Goal: Task Accomplishment & Management: Complete application form

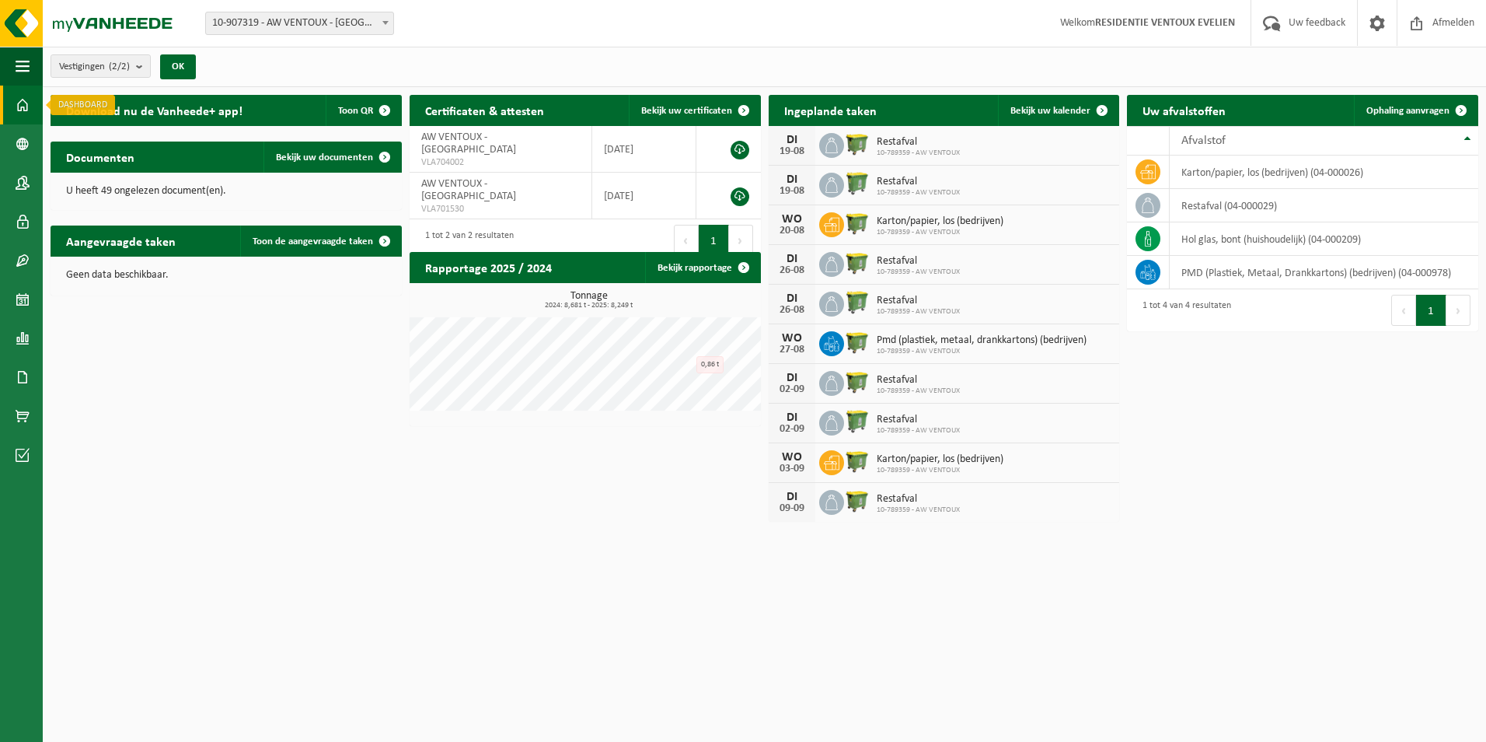
click at [27, 107] on span at bounding box center [23, 105] width 14 height 39
click at [26, 167] on span at bounding box center [23, 182] width 14 height 39
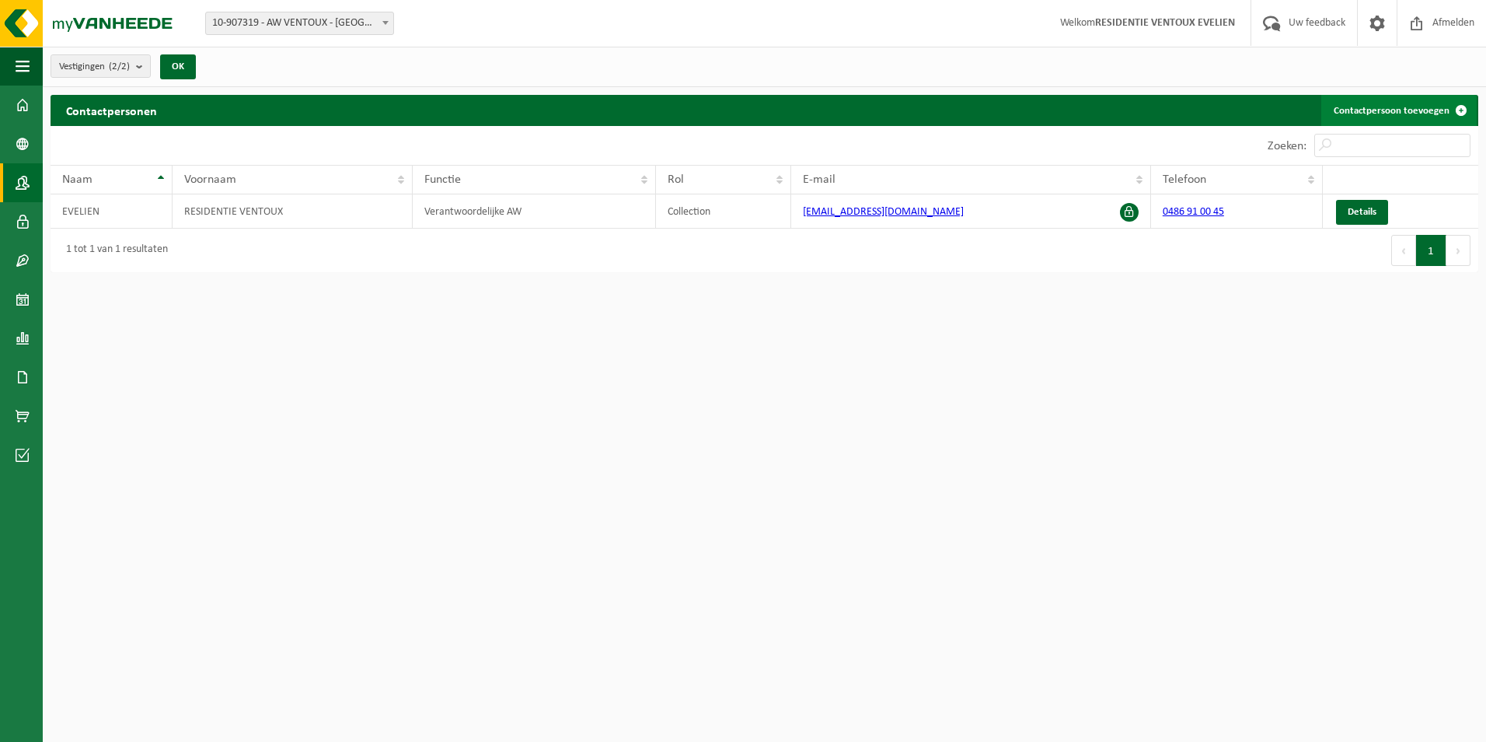
click at [1467, 101] on span at bounding box center [1461, 110] width 31 height 31
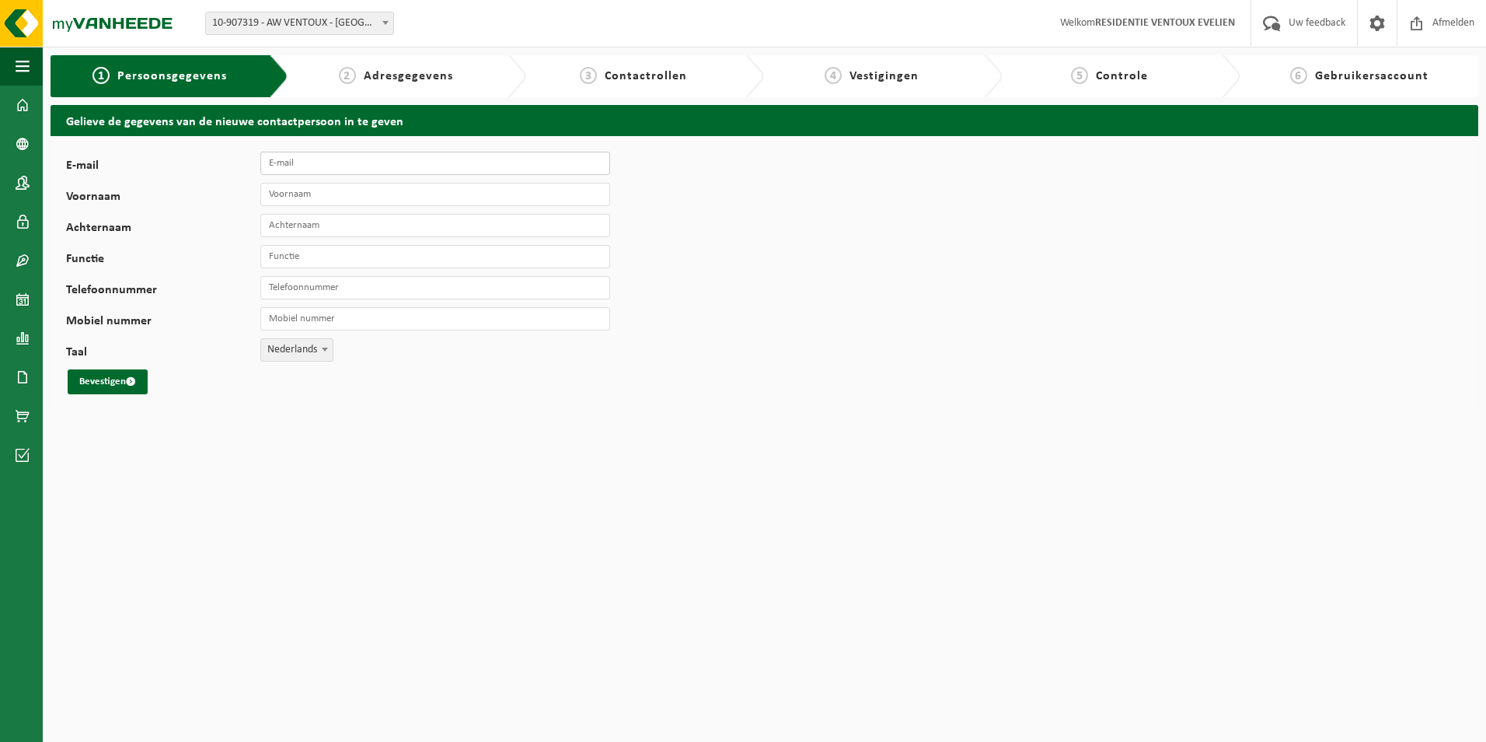
click at [373, 162] on input "E-mail" at bounding box center [435, 163] width 350 height 23
type input "[EMAIL_ADDRESS][DOMAIN_NAME]"
type input "Magali Vlaminck"
type input "+32 472 92 63 39"
click at [339, 252] on input "Functie" at bounding box center [435, 256] width 350 height 23
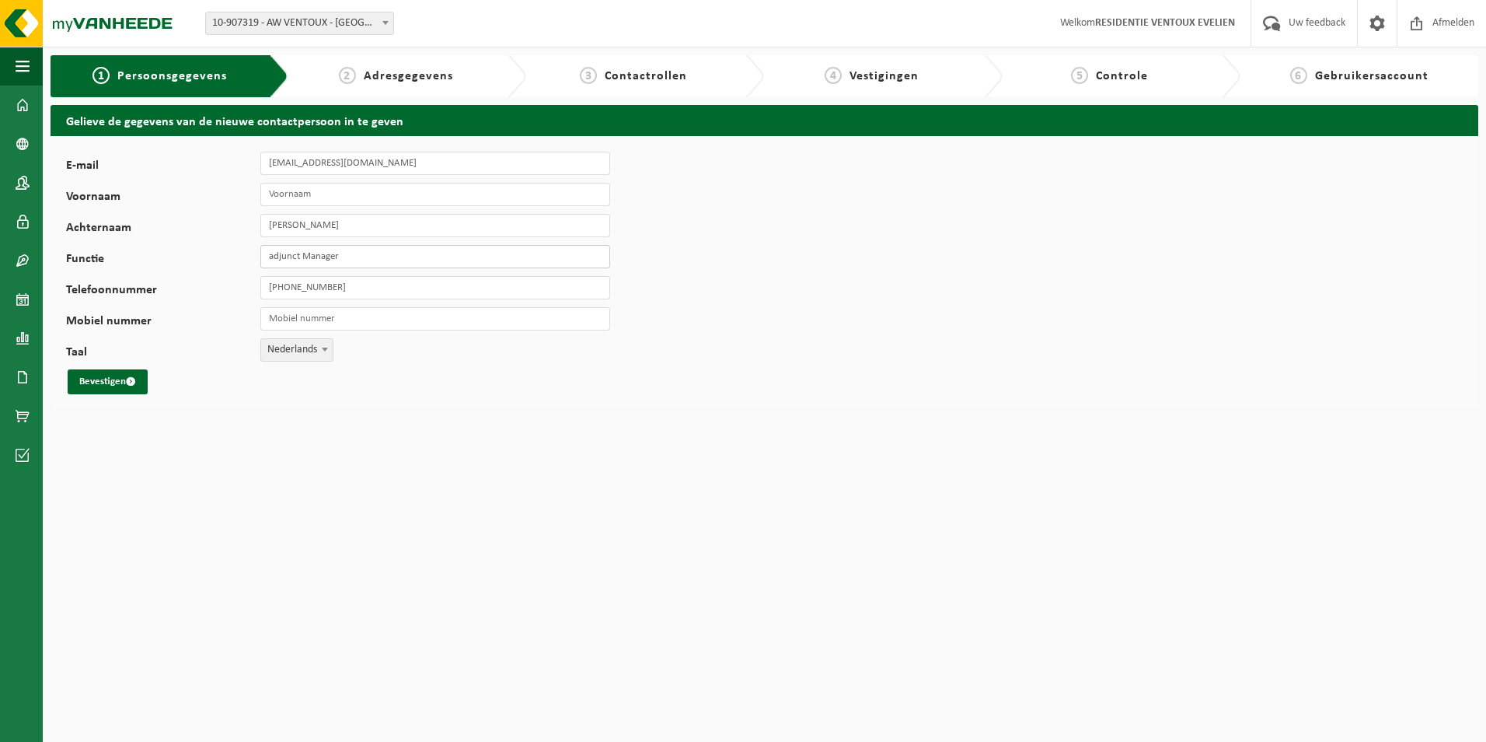
click at [273, 253] on input "adjunct Manager" at bounding box center [435, 256] width 350 height 23
type input "Adjunct Manager"
drag, startPoint x: 96, startPoint y: 372, endPoint x: 492, endPoint y: 409, distance: 397.4
click at [501, 438] on html "Vestiging: 10-907319 - AW VENTOUX - BRUGGE 10-789359 - AW VENTOUX - BRUGGE 10-9…" at bounding box center [743, 371] width 1486 height 742
click at [367, 195] on input "Voornaam" at bounding box center [435, 194] width 350 height 23
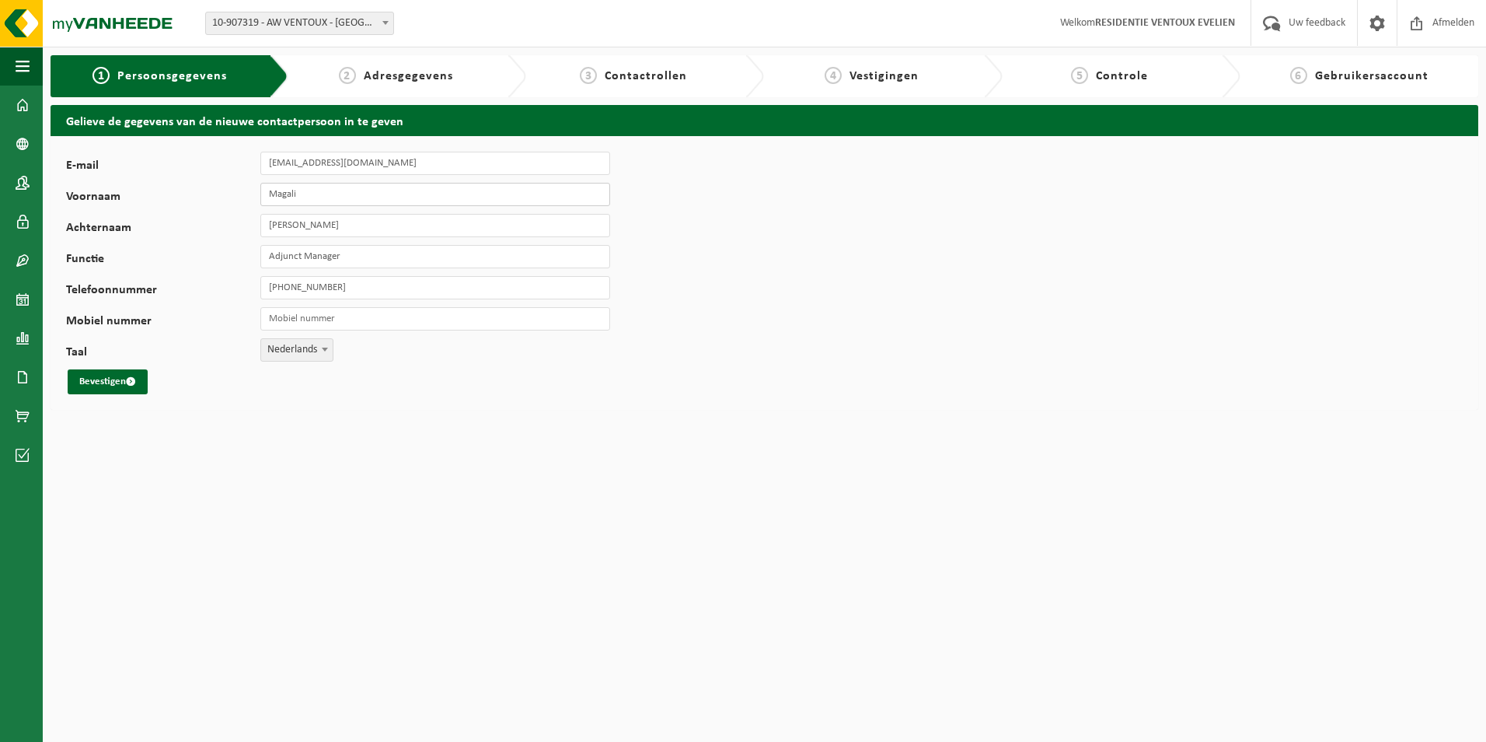
type input "Magali"
click at [302, 225] on input "Magali Vlaminck" at bounding box center [435, 225] width 350 height 23
type input "Vlaminck"
click at [86, 382] on button "Bevestigen" at bounding box center [108, 381] width 80 height 25
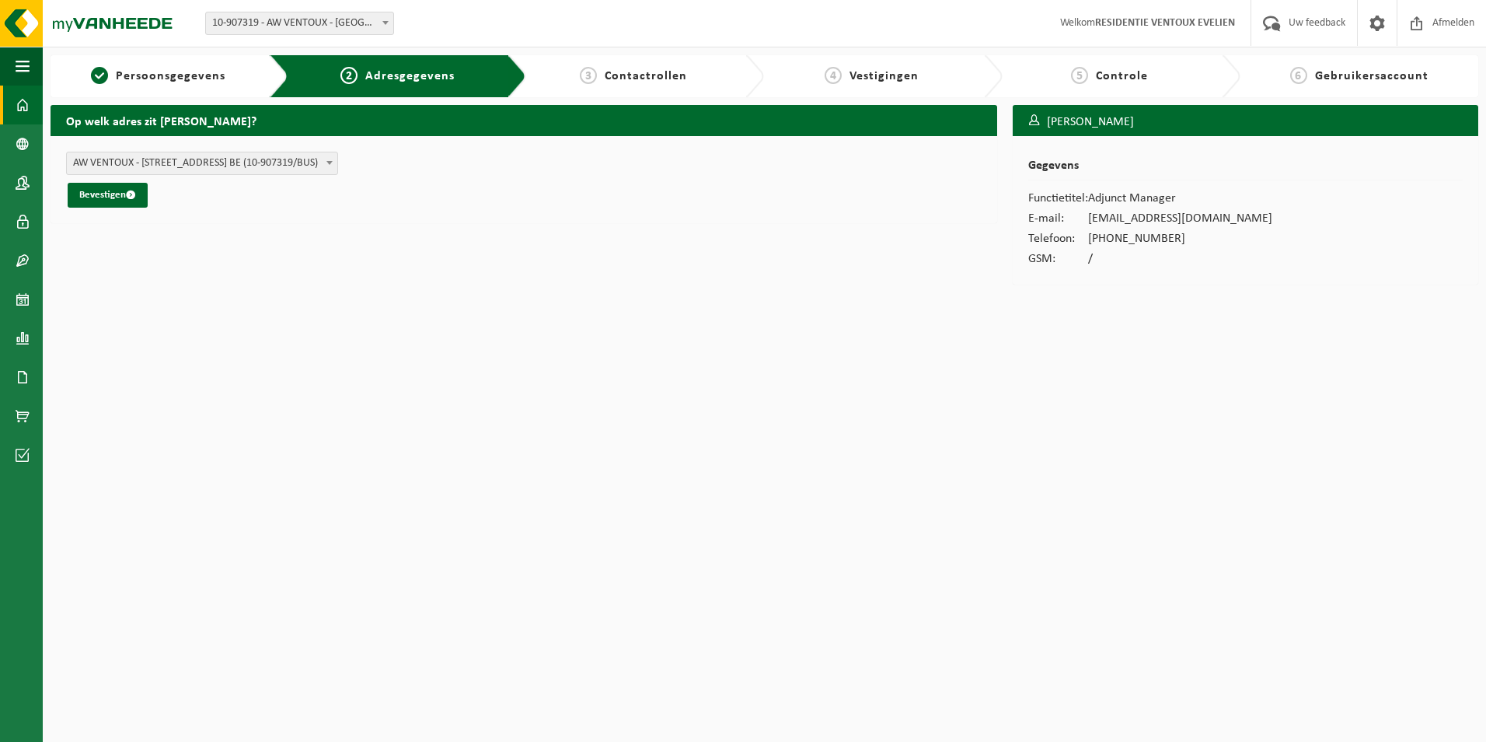
click at [30, 106] on link "Dashboard" at bounding box center [21, 105] width 43 height 39
